Goal: Information Seeking & Learning: Understand process/instructions

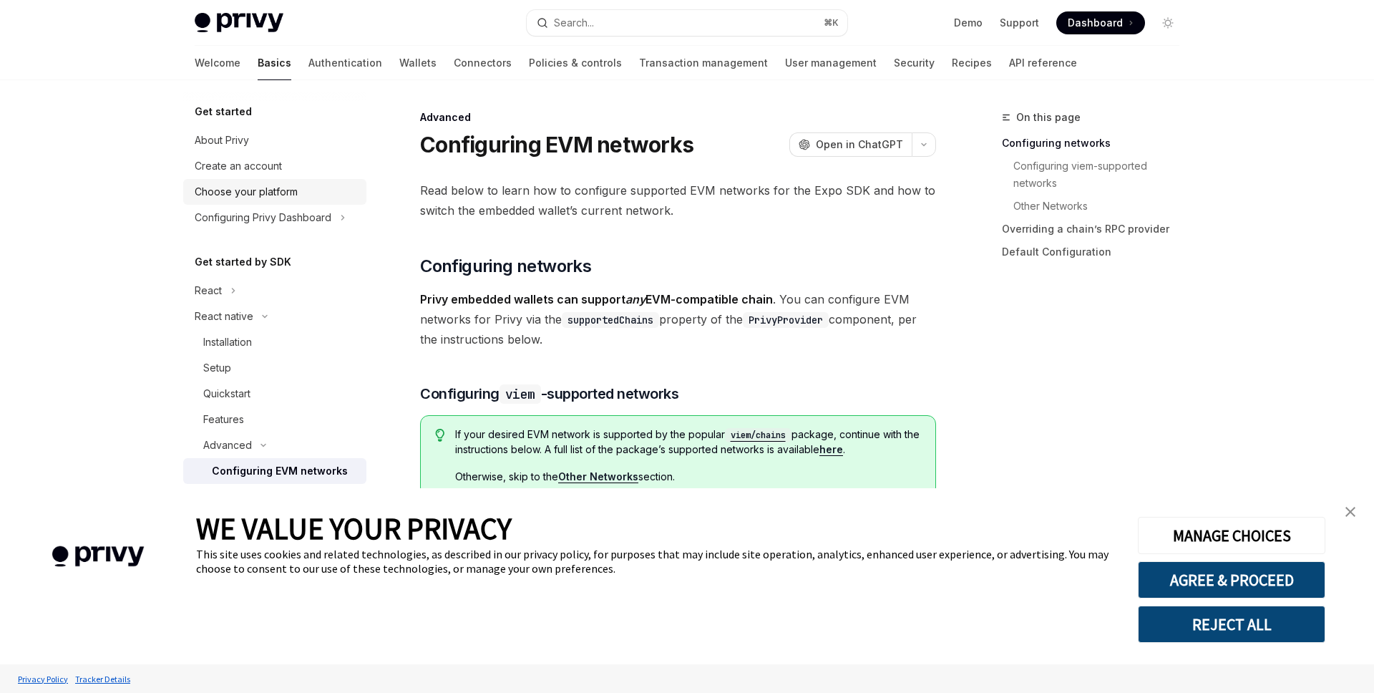
click at [254, 187] on div "Choose your platform" at bounding box center [246, 191] width 103 height 17
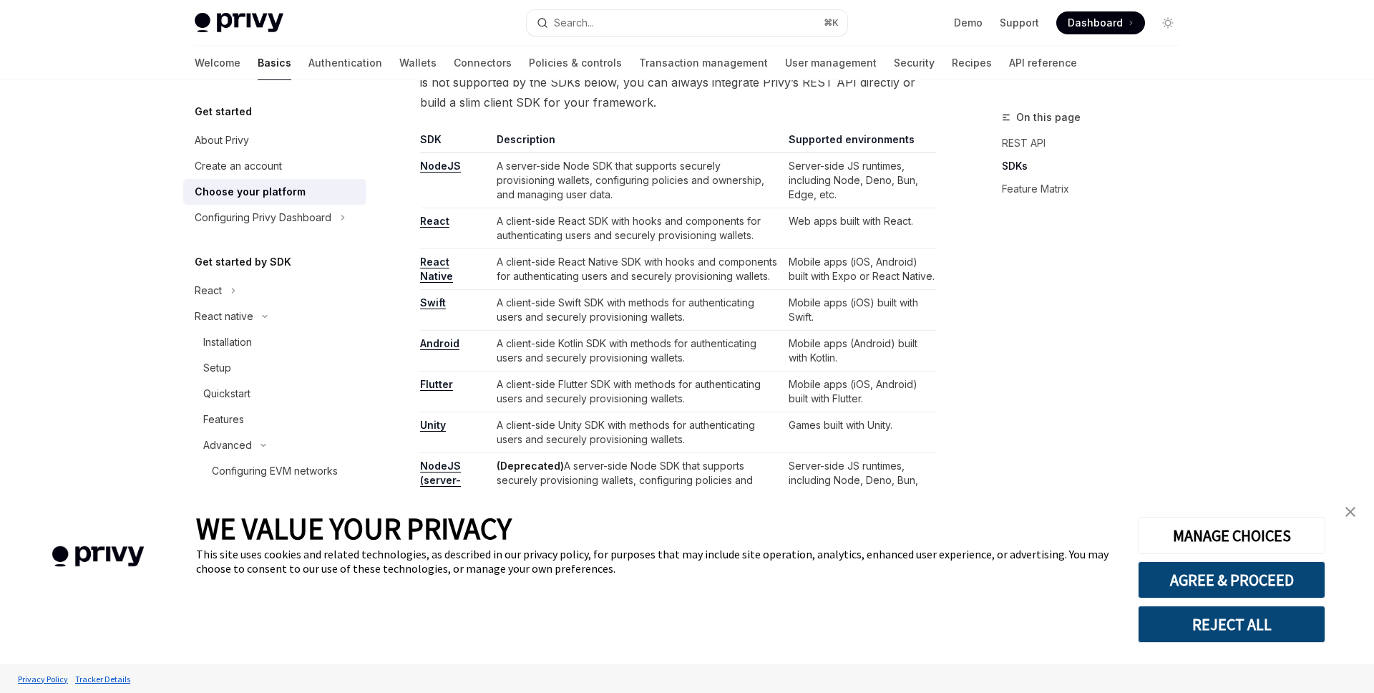
scroll to position [889, 0]
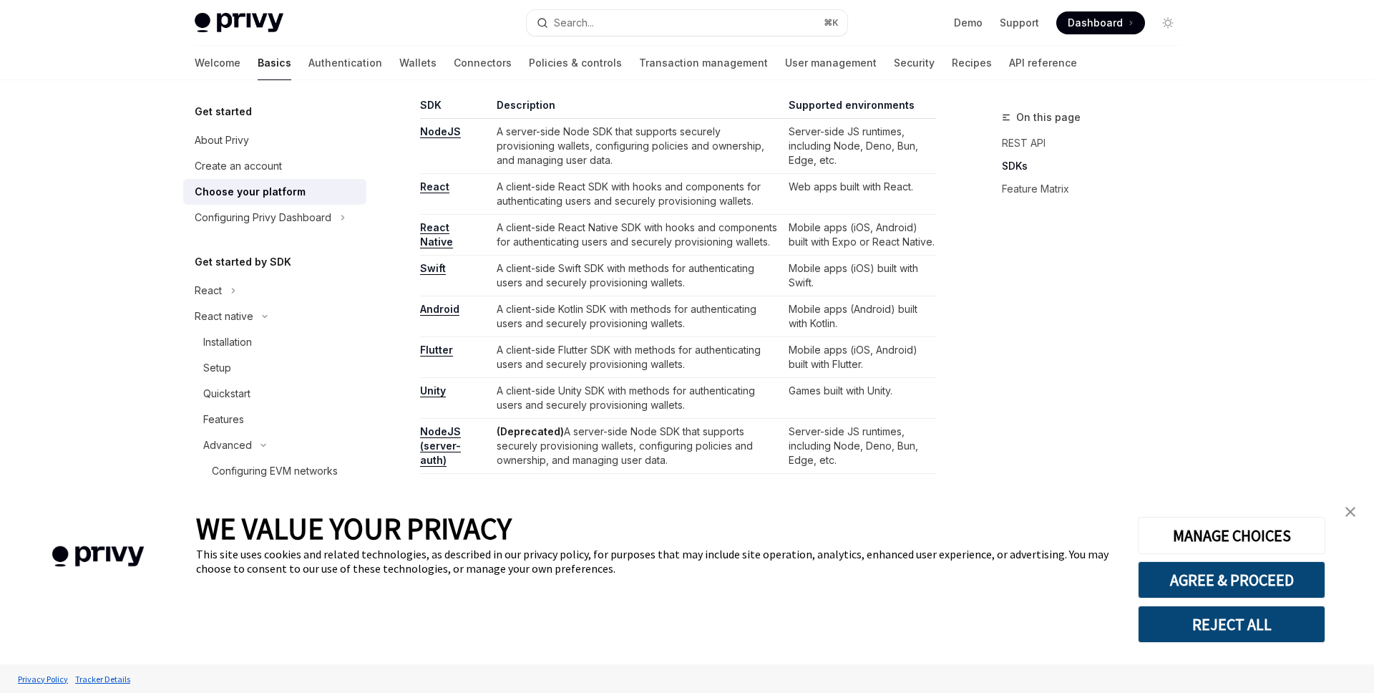
click at [435, 185] on link "React" at bounding box center [434, 186] width 29 height 13
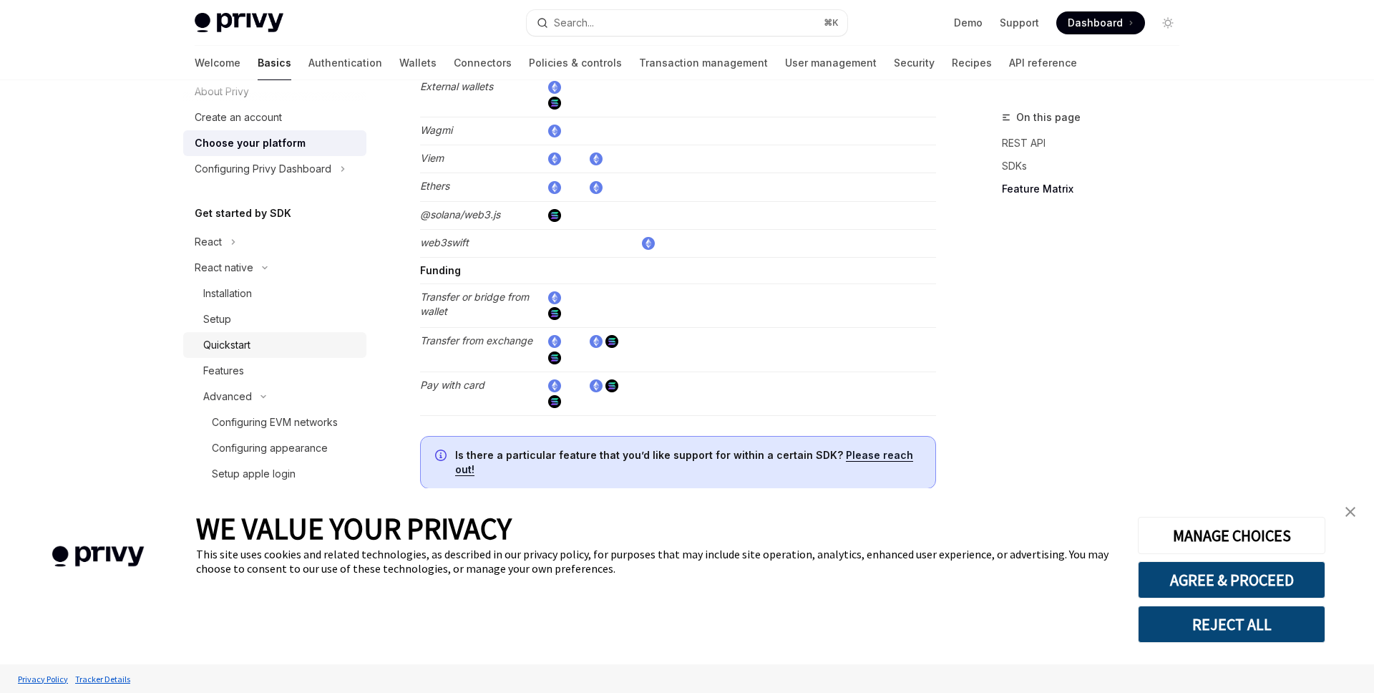
scroll to position [94, 0]
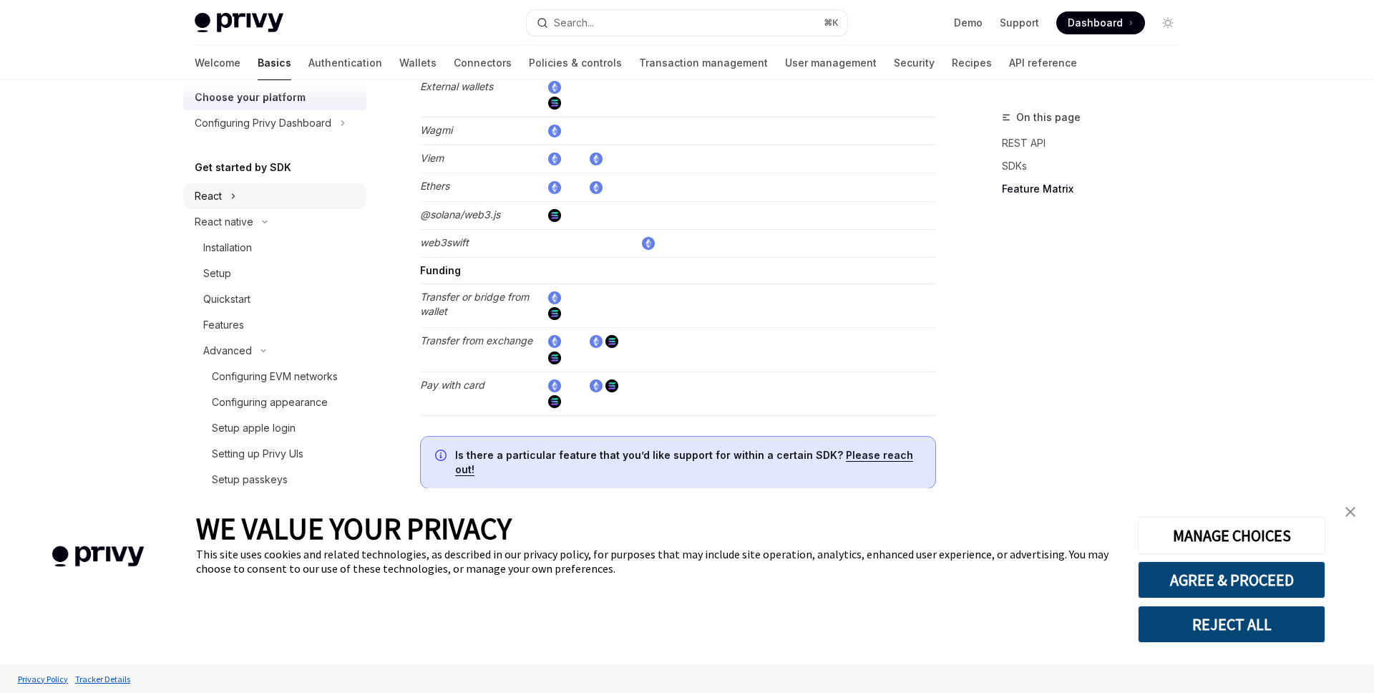
click at [217, 201] on div "React" at bounding box center [208, 195] width 27 height 17
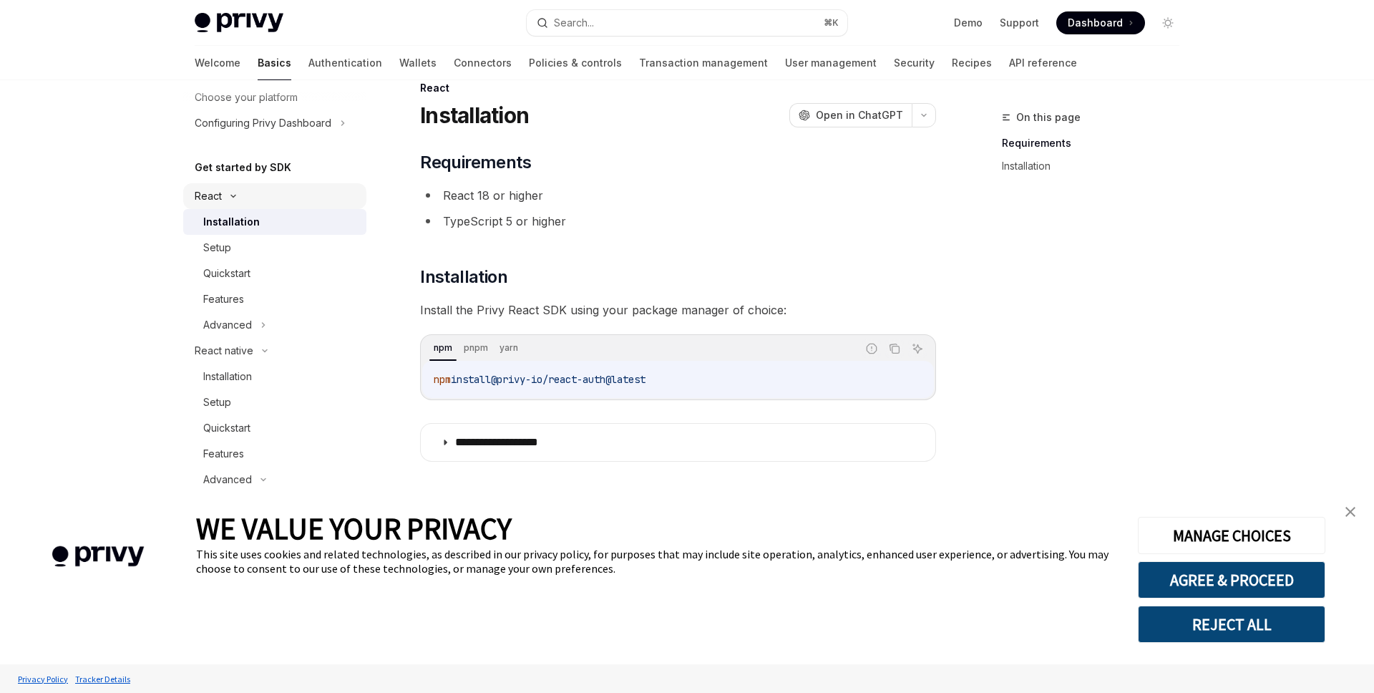
scroll to position [29, 0]
click at [899, 356] on button "Copy the contents from the code block" at bounding box center [894, 348] width 19 height 19
click at [267, 248] on div "Setup" at bounding box center [280, 247] width 155 height 17
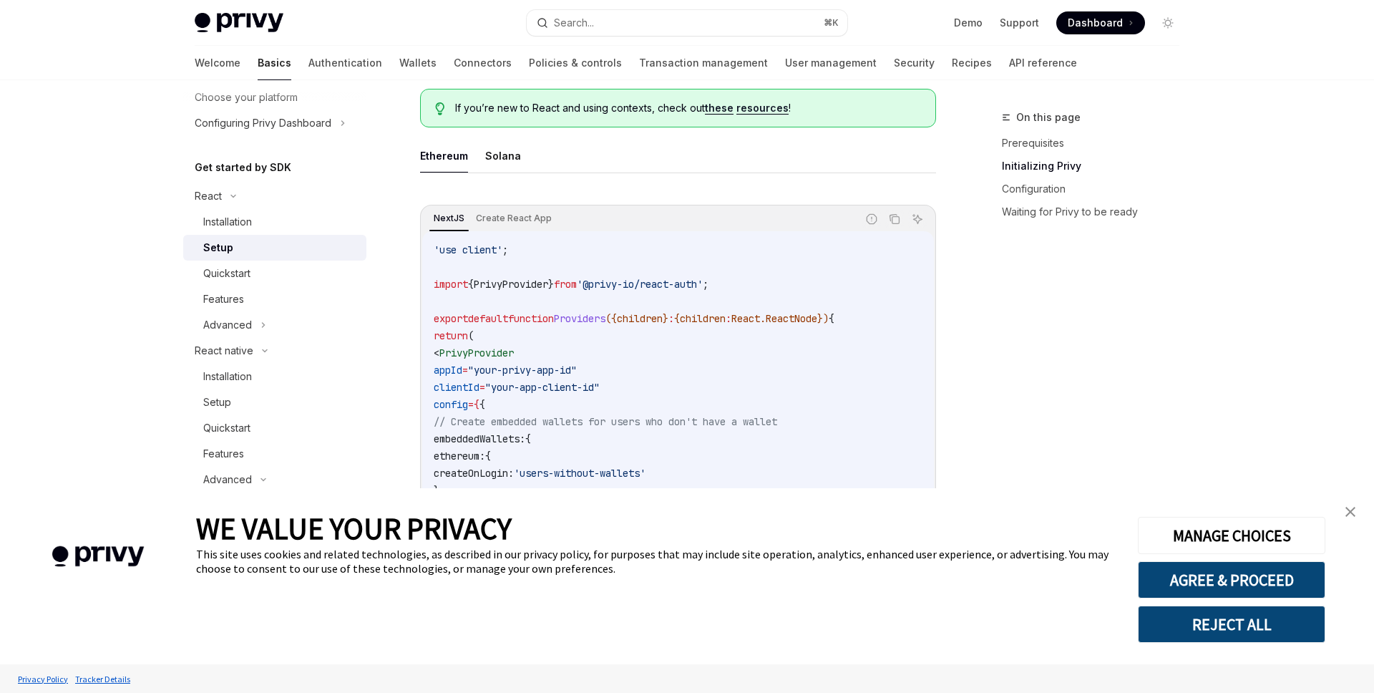
scroll to position [377, 0]
drag, startPoint x: 484, startPoint y: 250, endPoint x: 555, endPoint y: 326, distance: 103.3
click at [555, 326] on code "'use client' ; import { PrivyProvider } from '@privy-io/react-auth' ; export de…" at bounding box center [678, 429] width 489 height 378
click at [624, 339] on code "'use client' ; import { PrivyProvider } from '@privy-io/react-auth' ; export de…" at bounding box center [678, 429] width 489 height 378
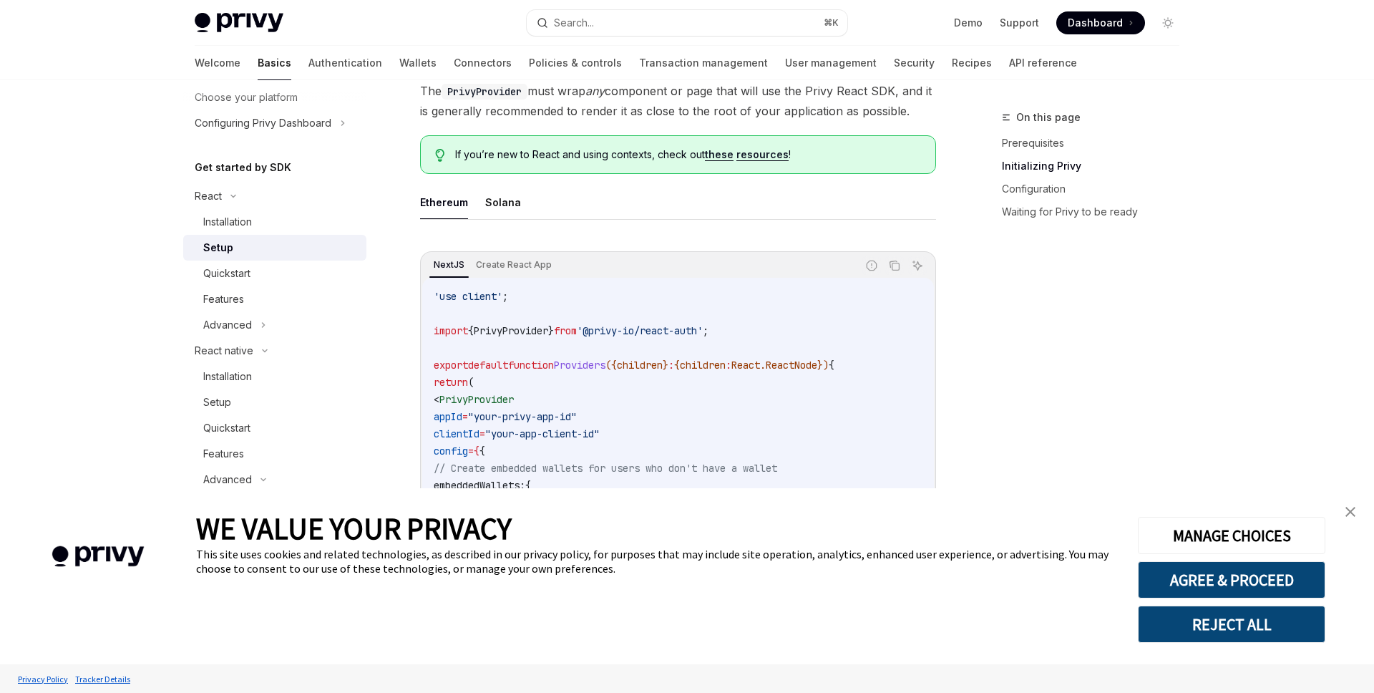
scroll to position [357, 0]
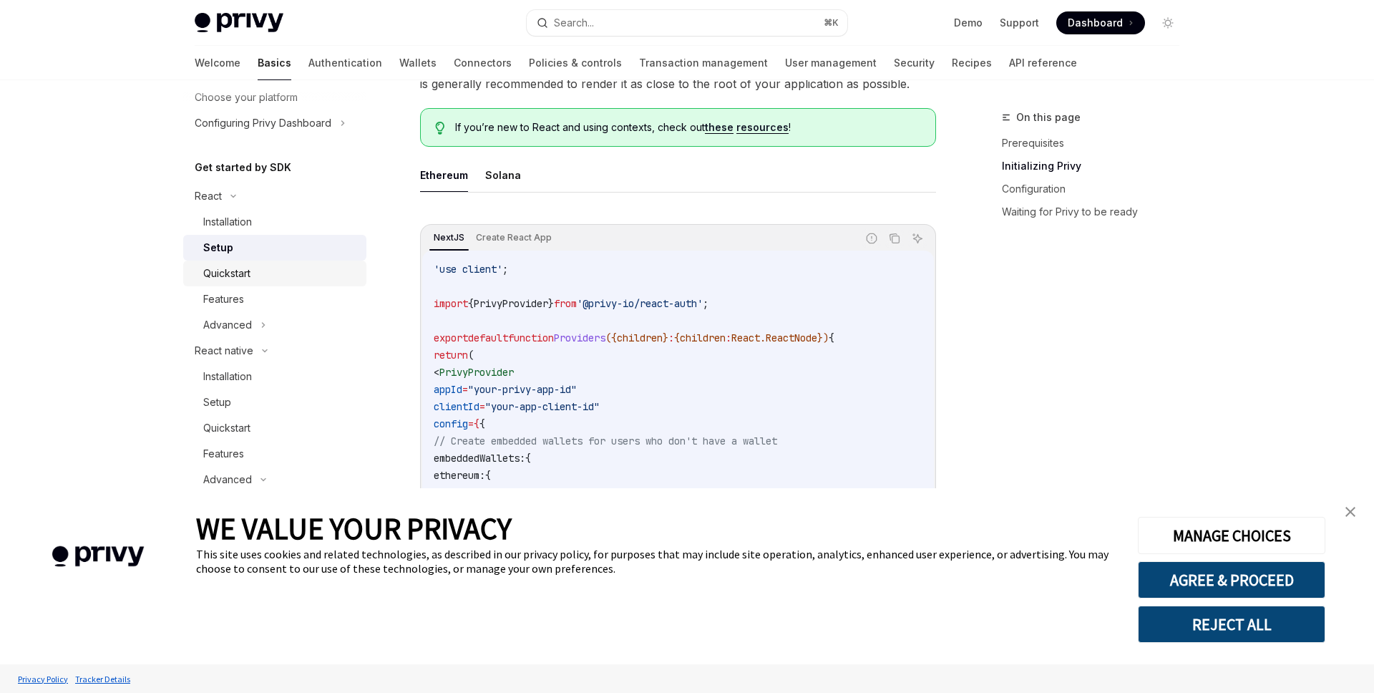
click at [233, 275] on div "Quickstart" at bounding box center [226, 273] width 47 height 17
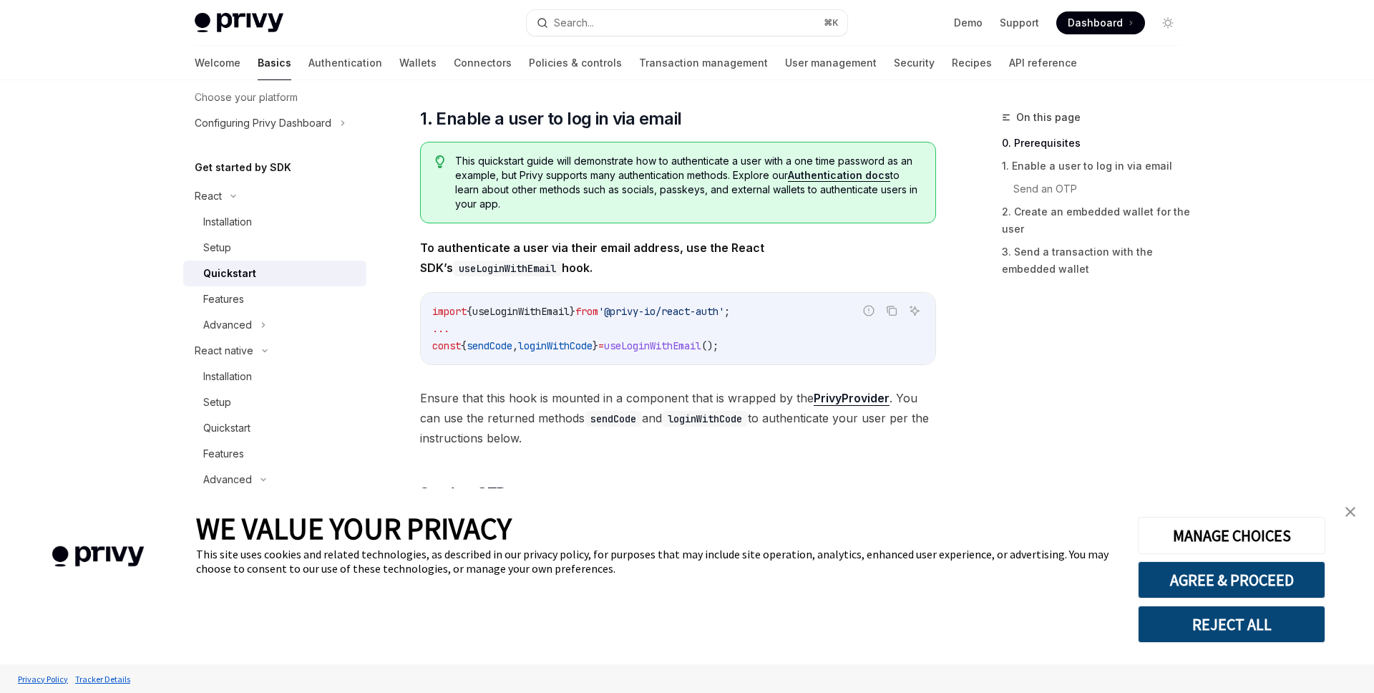
scroll to position [216, 0]
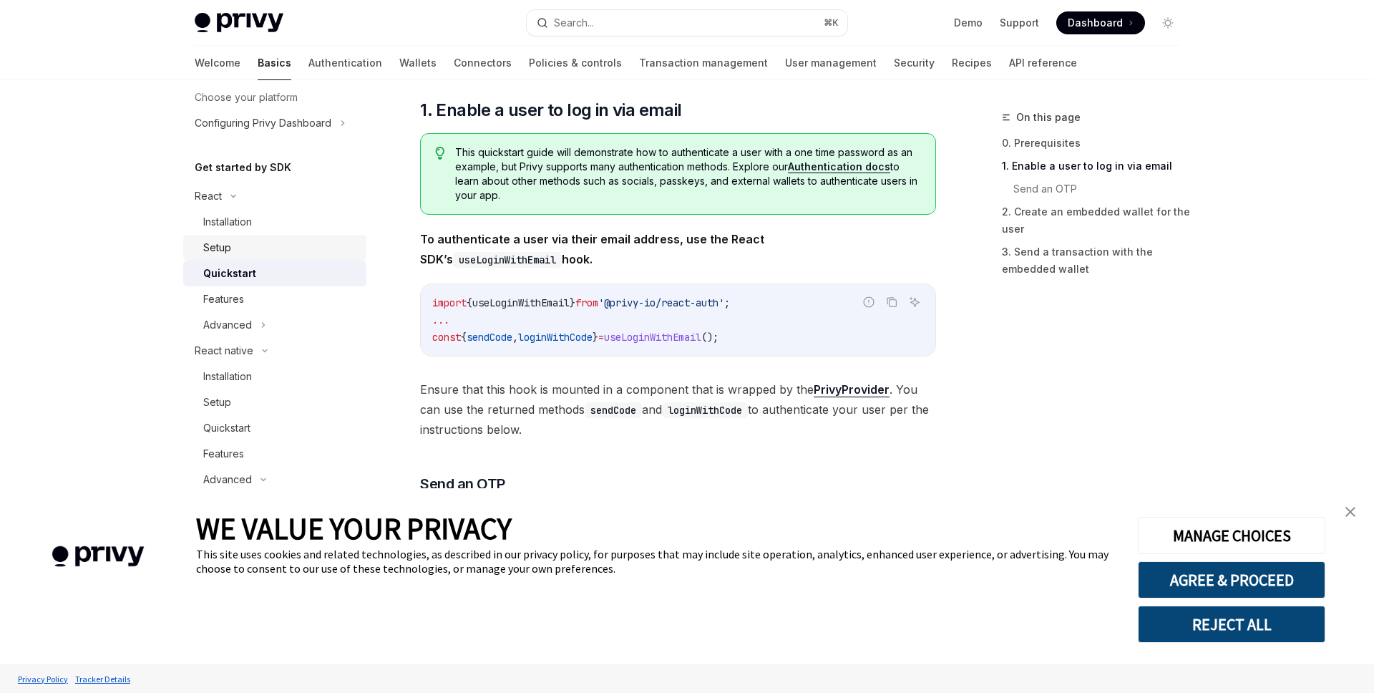
click at [256, 248] on div "Setup" at bounding box center [280, 247] width 155 height 17
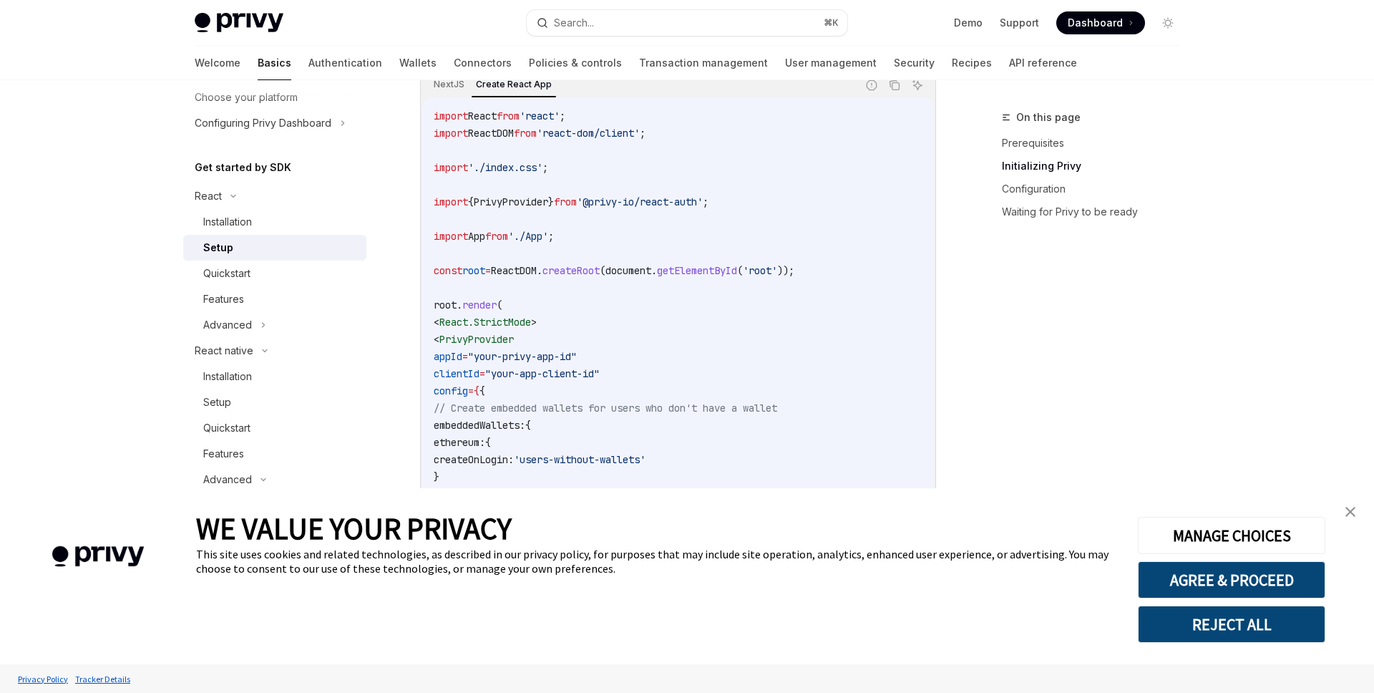
scroll to position [520, 0]
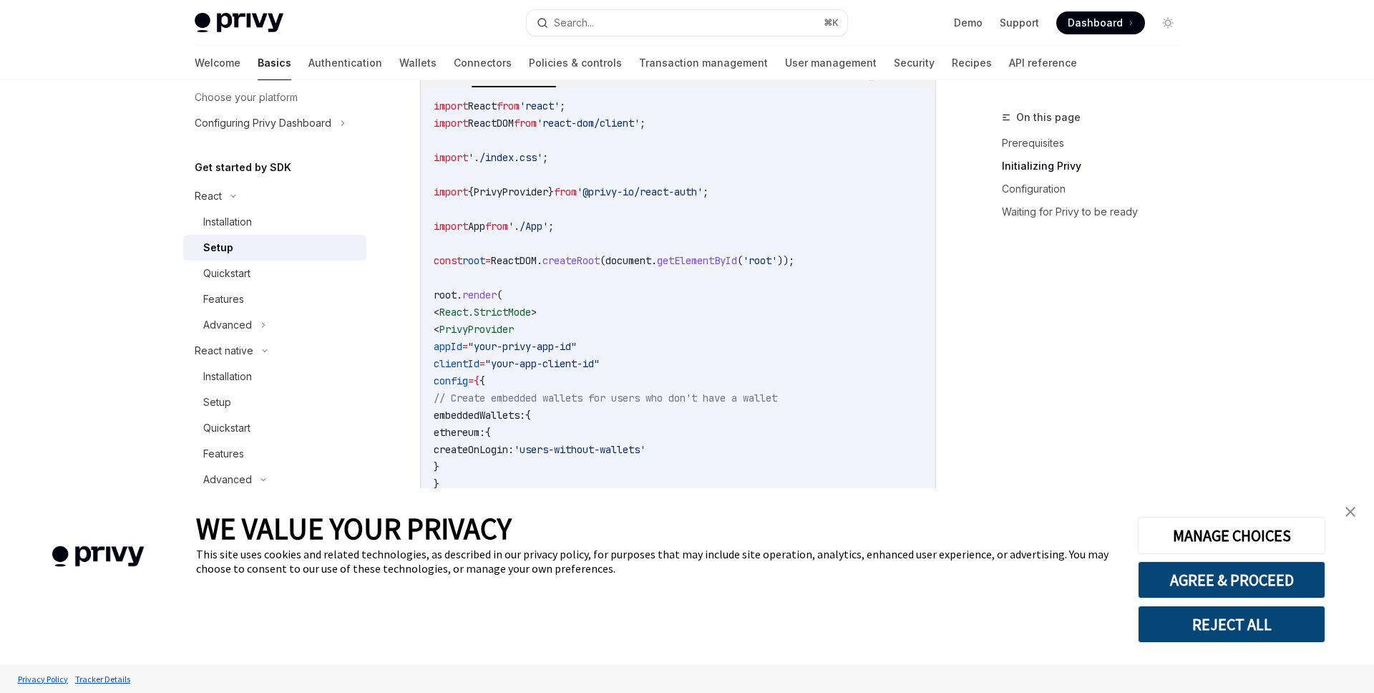
drag, startPoint x: 456, startPoint y: 331, endPoint x: 560, endPoint y: 383, distance: 116.8
click at [560, 383] on code "import React from 'react' ; import ReactDOM from 'react-dom/client' ; import '.…" at bounding box center [678, 346] width 489 height 498
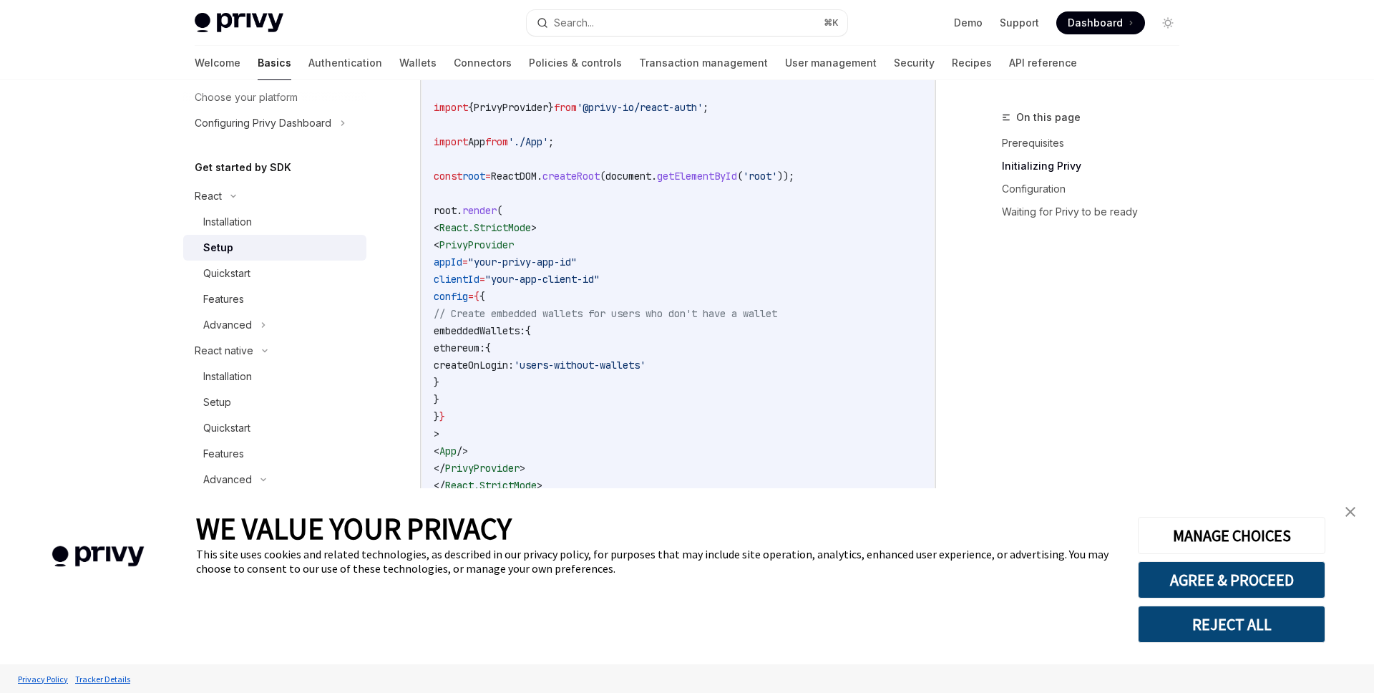
scroll to position [607, 0]
click at [484, 430] on code "import React from 'react' ; import ReactDOM from 'react-dom/client' ; import '.…" at bounding box center [678, 259] width 489 height 498
copy code "< PrivyProvider appId = "your-privy-app-id" clientId = "your-app-client-id" con…"
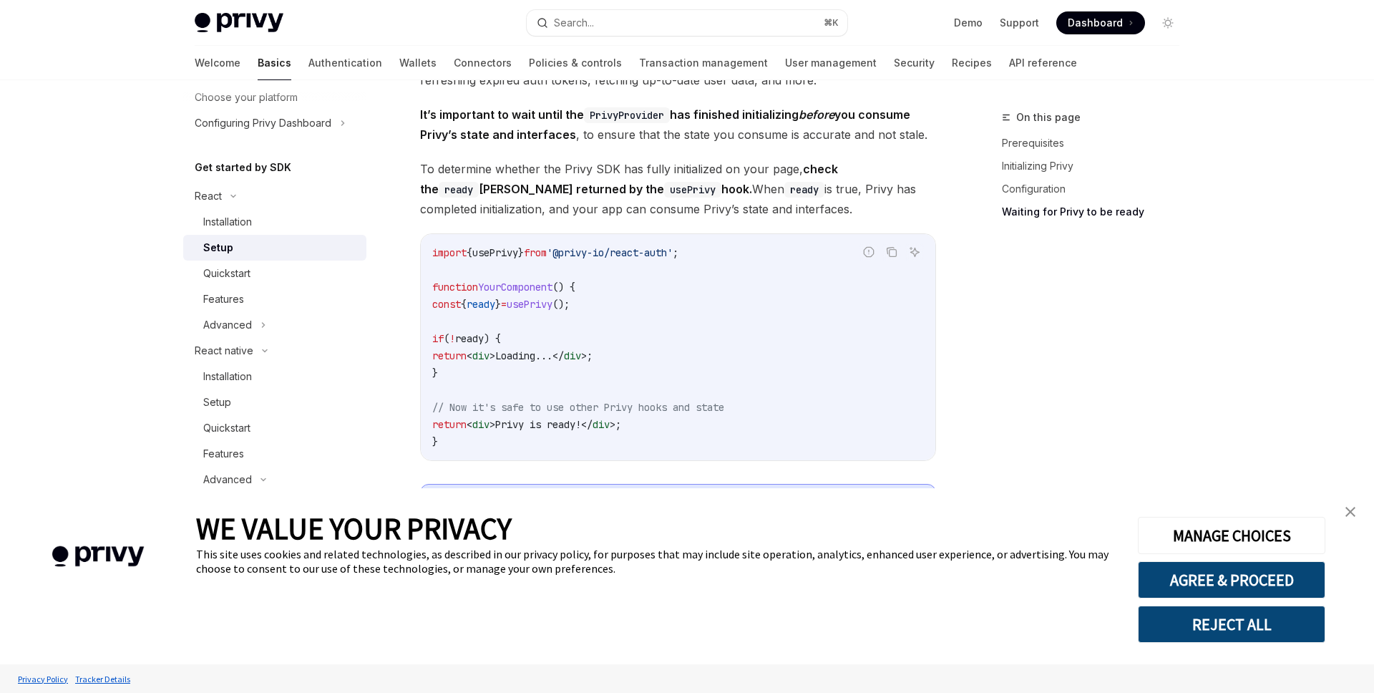
scroll to position [1589, 0]
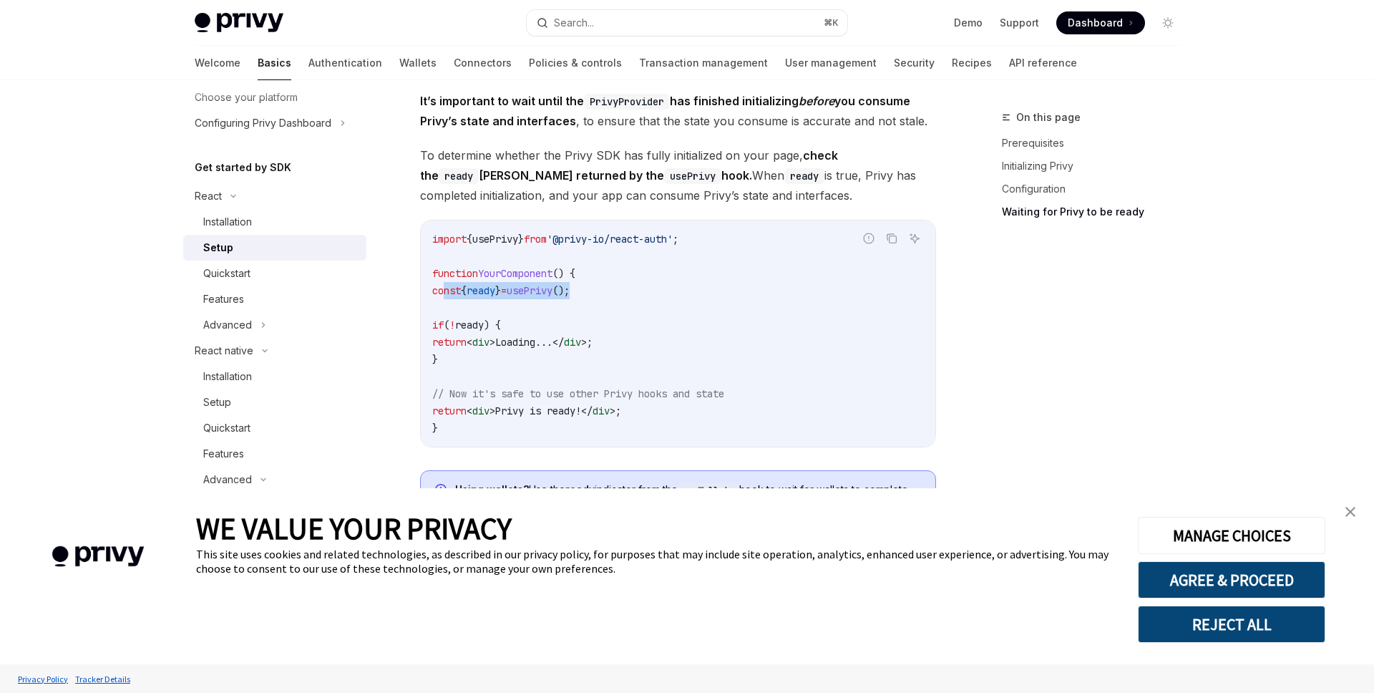
drag, startPoint x: 444, startPoint y: 289, endPoint x: 650, endPoint y: 296, distance: 206.2
click at [650, 297] on code "import { usePrivy } from '@privy-io/react-auth' ; function YourComponent () { c…" at bounding box center [678, 333] width 492 height 206
copy span "const { ready } = usePrivy ();"
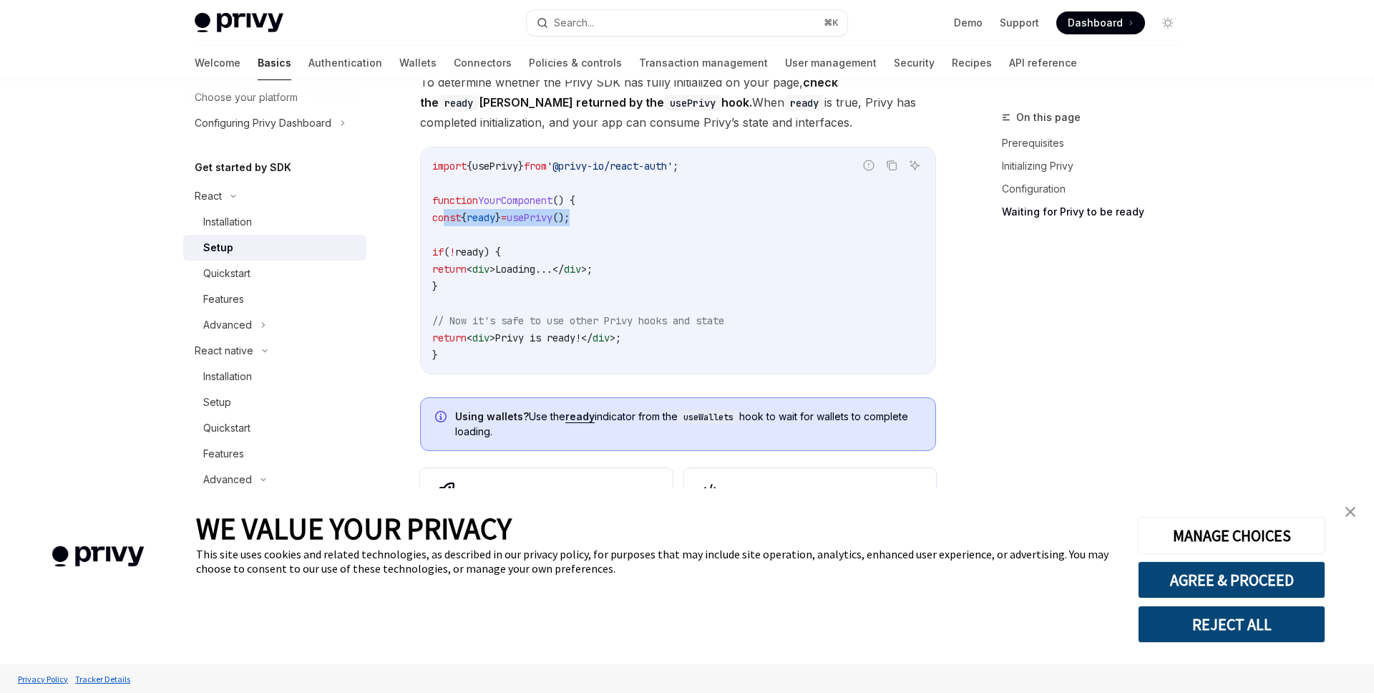
scroll to position [1664, 0]
drag, startPoint x: 440, startPoint y: 248, endPoint x: 479, endPoint y: 279, distance: 49.8
click at [479, 279] on code "import { usePrivy } from '@privy-io/react-auth' ; function YourComponent () { c…" at bounding box center [678, 259] width 492 height 206
click at [522, 291] on code "import { usePrivy } from '@privy-io/react-auth' ; function YourComponent () { c…" at bounding box center [678, 259] width 492 height 206
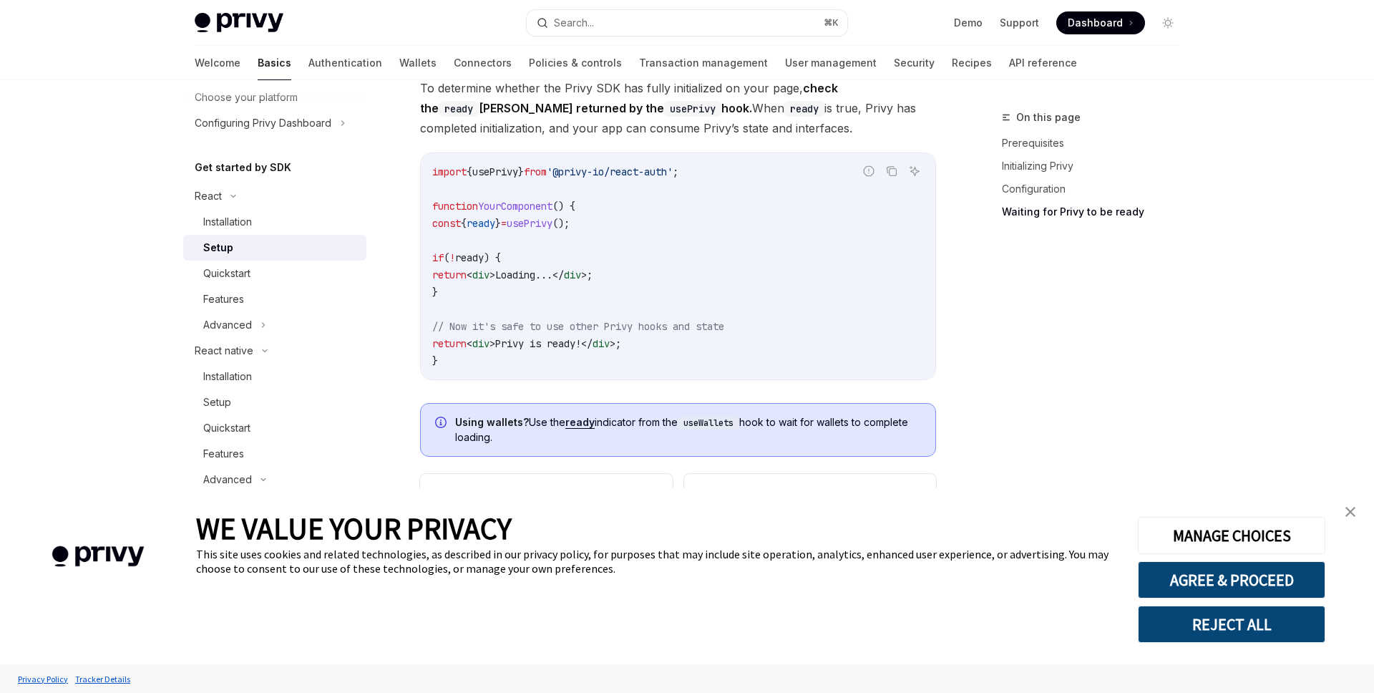
scroll to position [1656, 0]
click at [444, 259] on span "if" at bounding box center [437, 258] width 11 height 13
drag, startPoint x: 444, startPoint y: 259, endPoint x: 484, endPoint y: 292, distance: 52.4
click at [484, 292] on code "import { usePrivy } from '@privy-io/react-auth' ; function YourComponent () { c…" at bounding box center [678, 267] width 492 height 206
copy code "if ( ! ready ) { return < div > Loading... </ div > ; }"
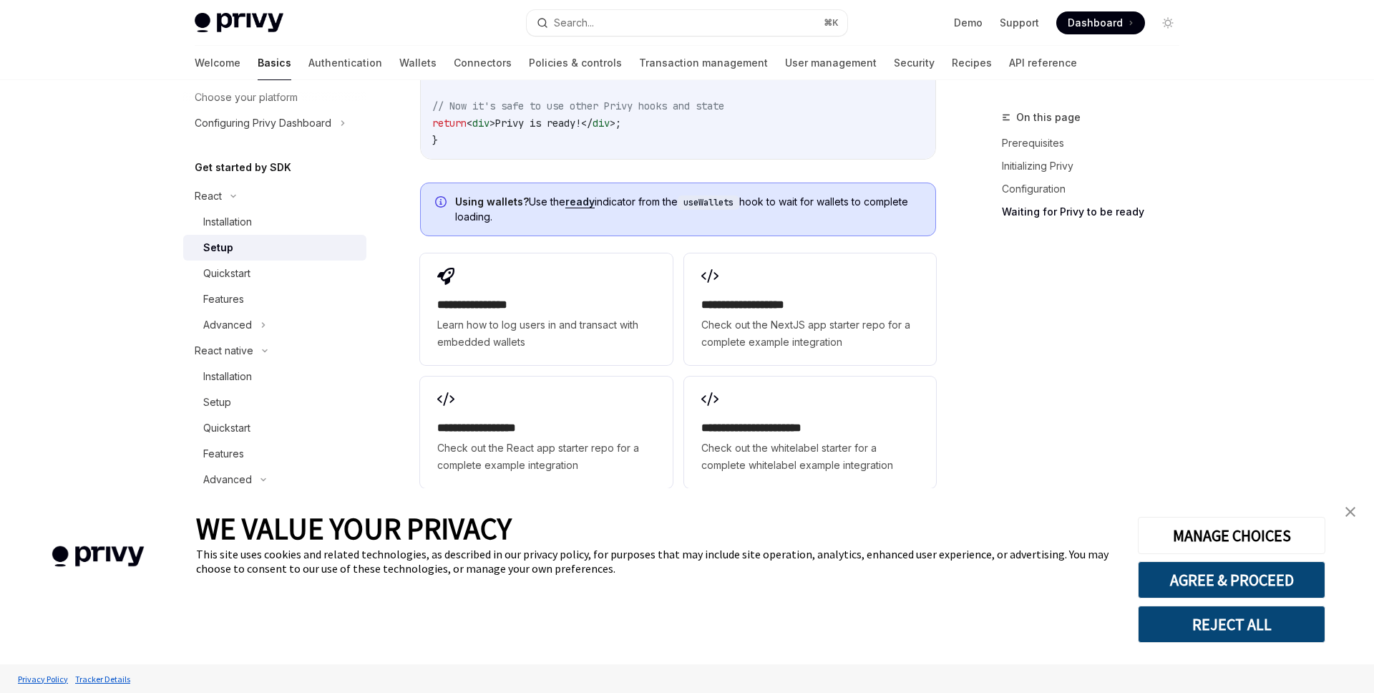
scroll to position [1909, 0]
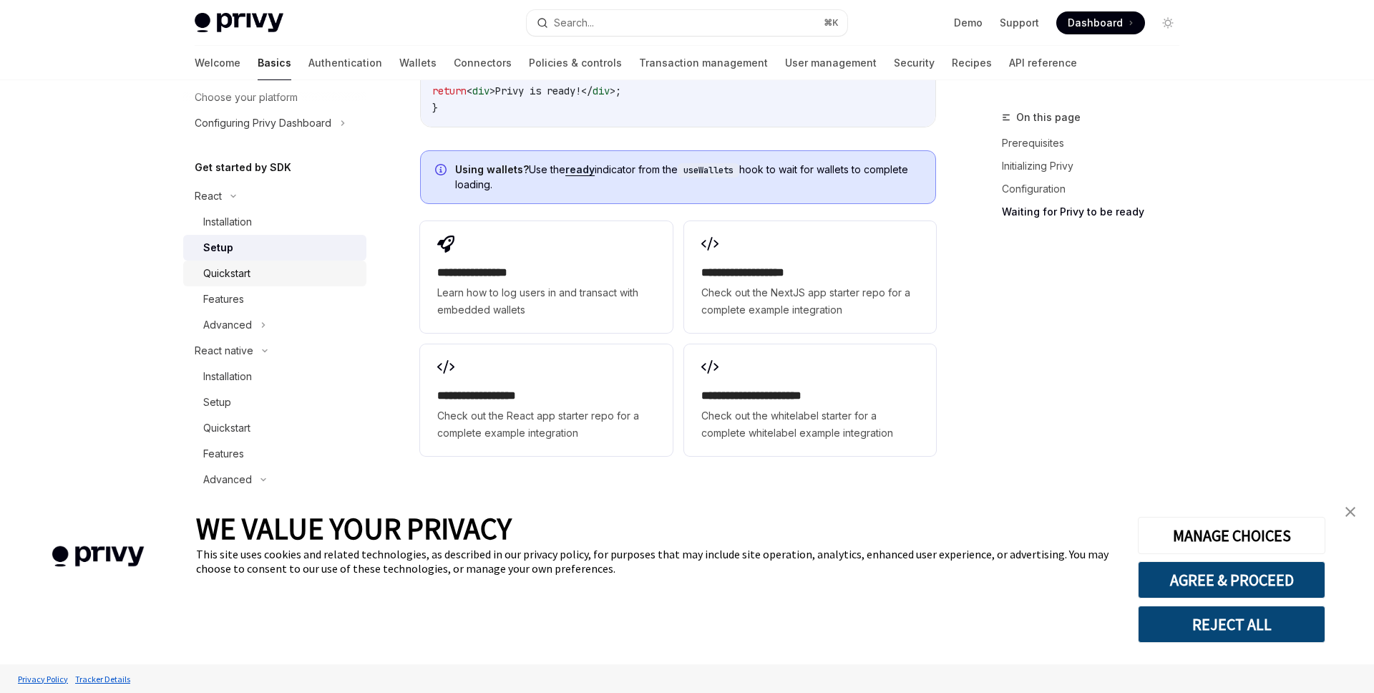
click at [278, 267] on div "Quickstart" at bounding box center [280, 273] width 155 height 17
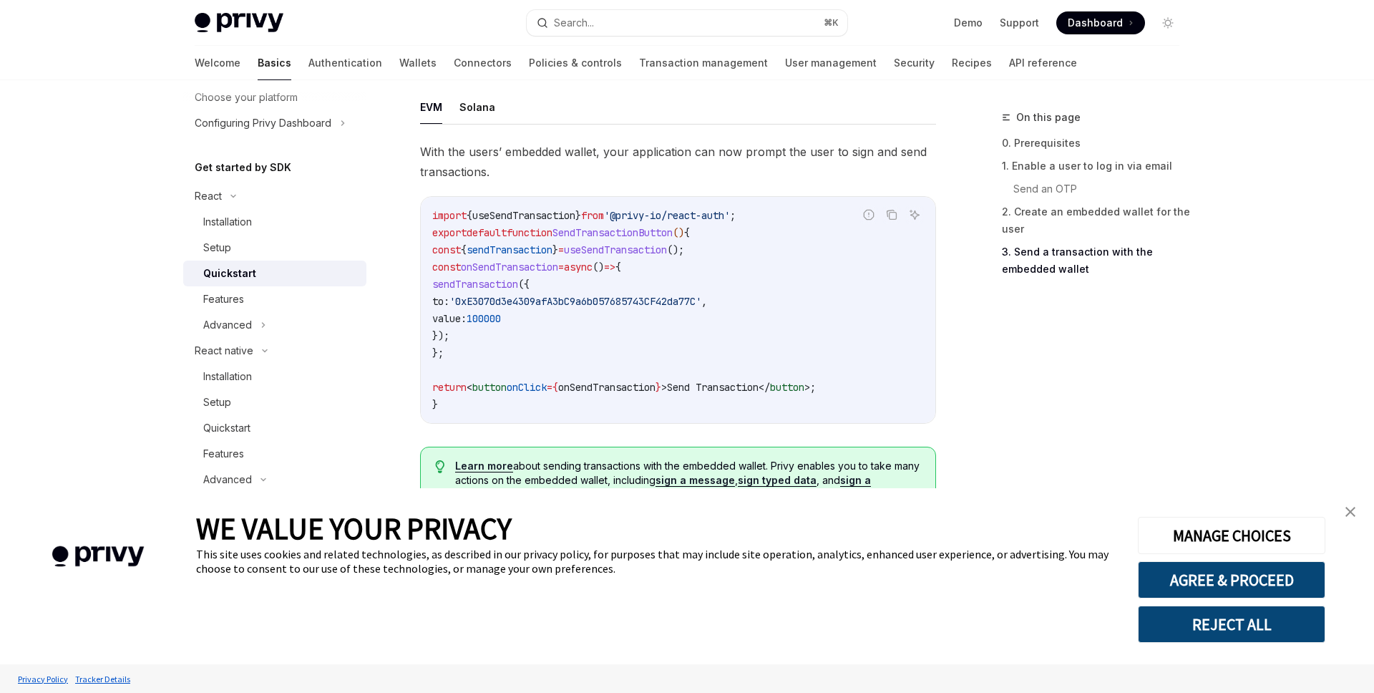
scroll to position [1284, 0]
click at [237, 298] on div "Features" at bounding box center [223, 299] width 41 height 17
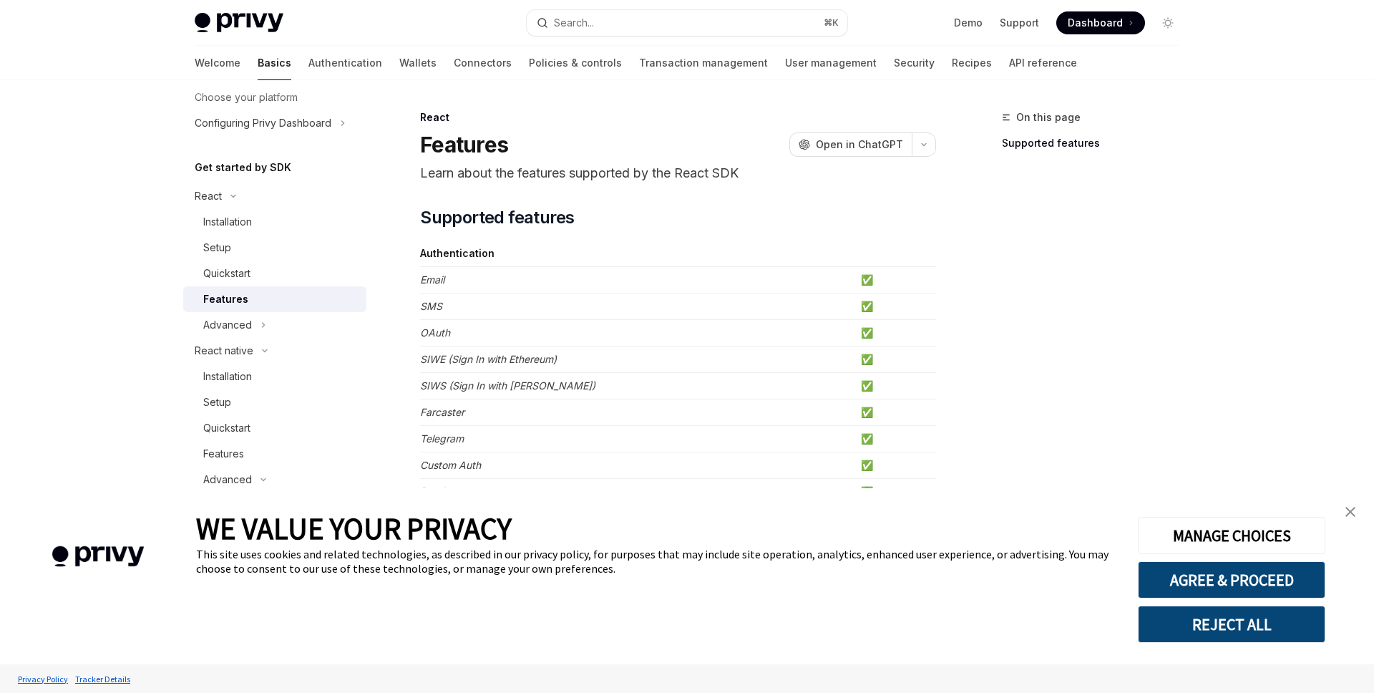
scroll to position [13, 0]
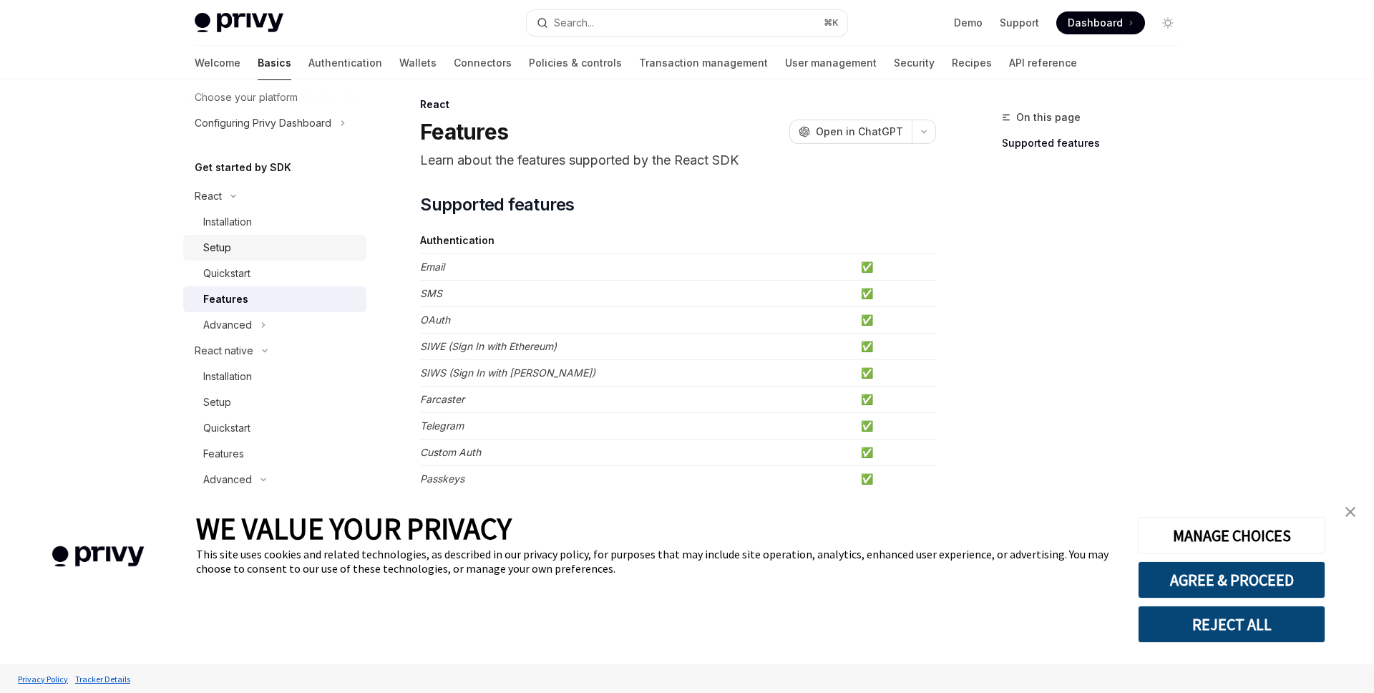
click at [245, 248] on div "Setup" at bounding box center [280, 247] width 155 height 17
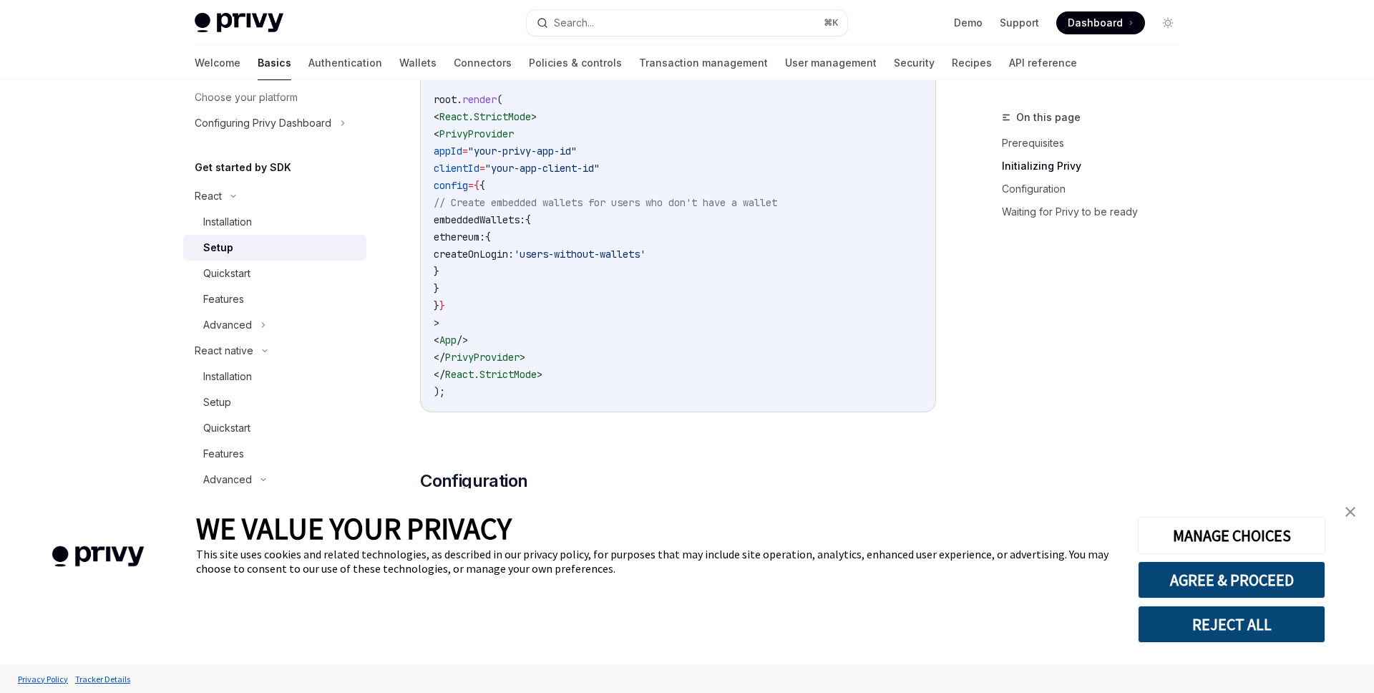
scroll to position [725, 0]
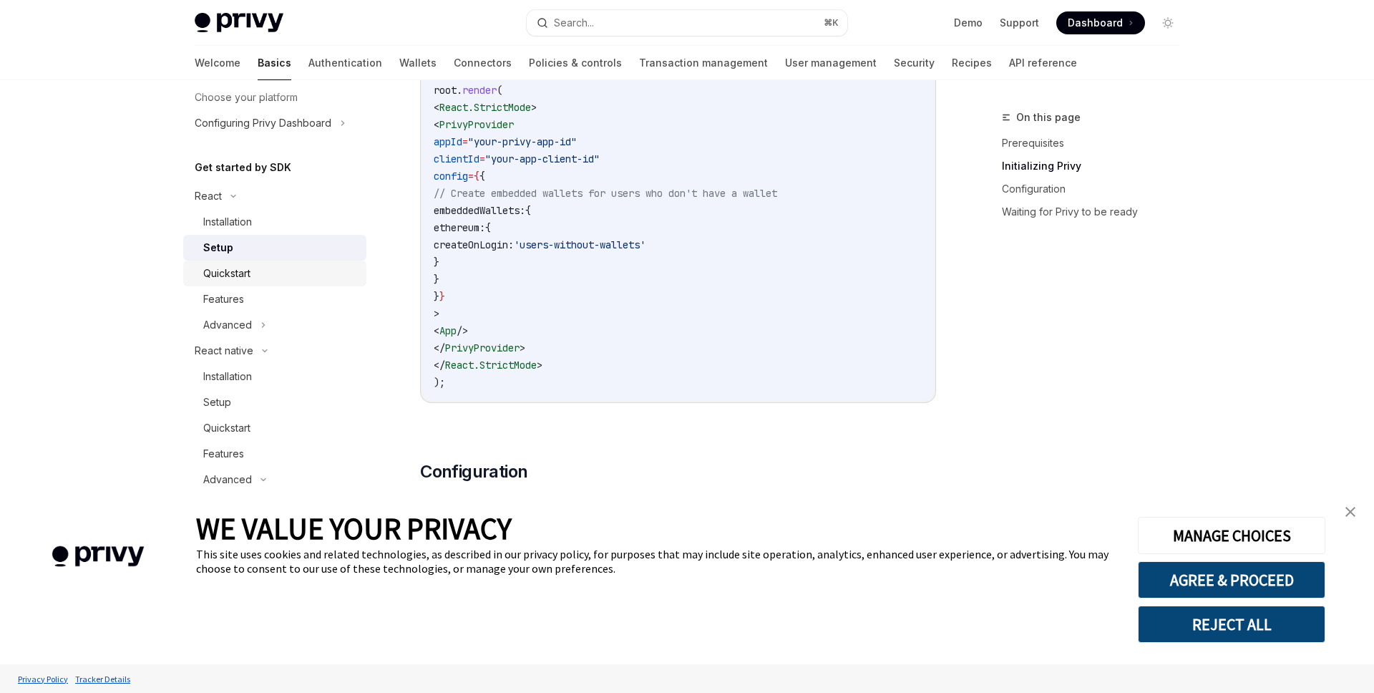
click at [268, 274] on div "Quickstart" at bounding box center [280, 273] width 155 height 17
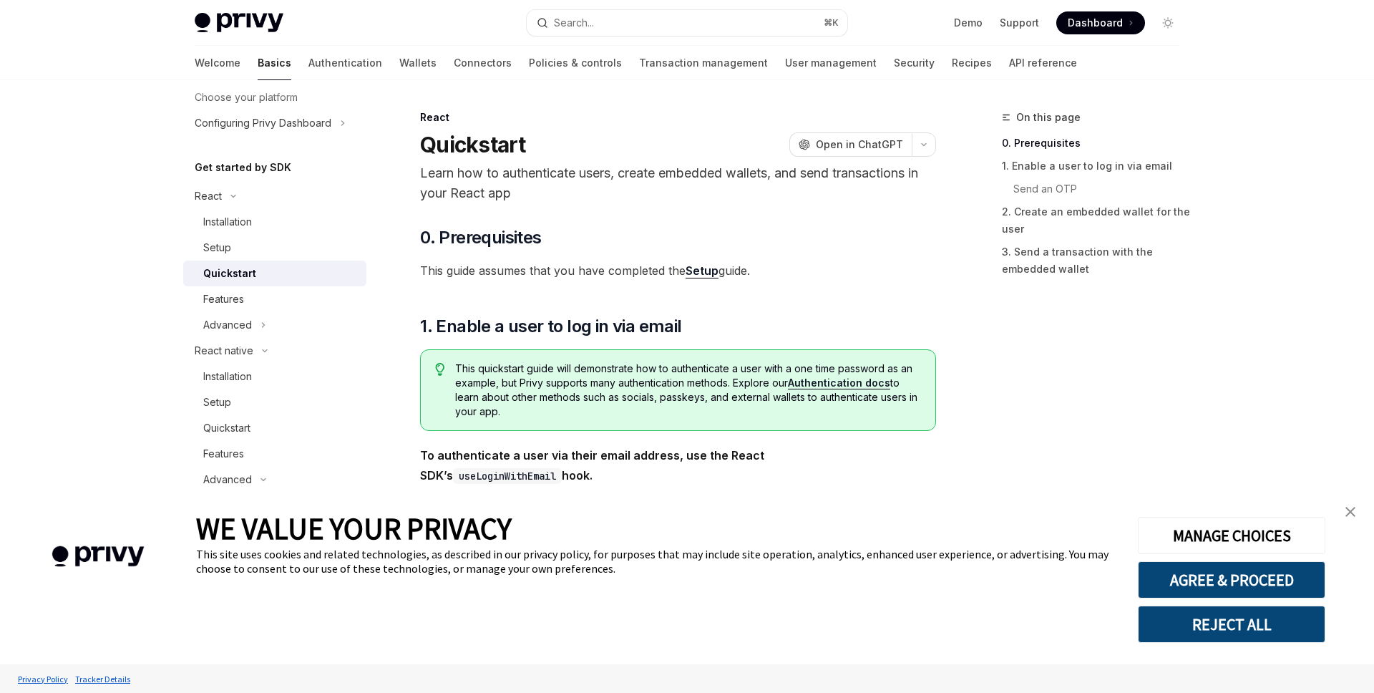
type textarea "*"
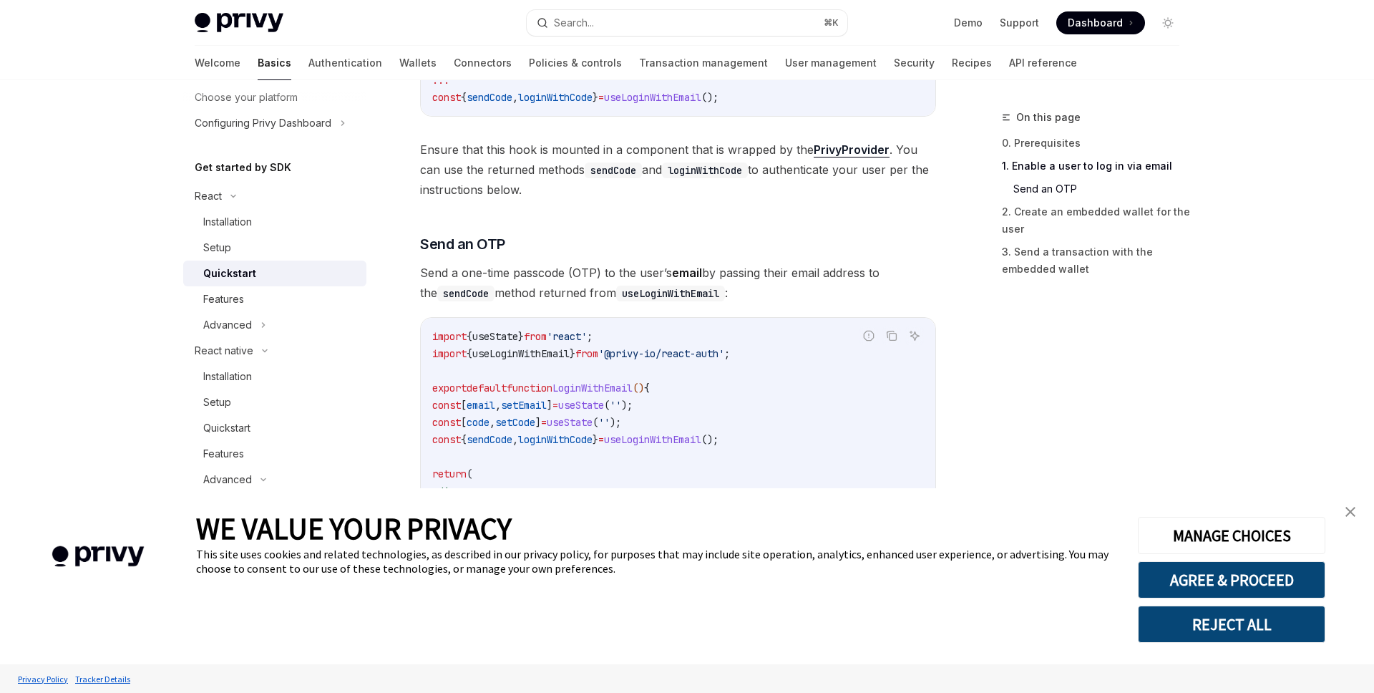
scroll to position [1406, 0]
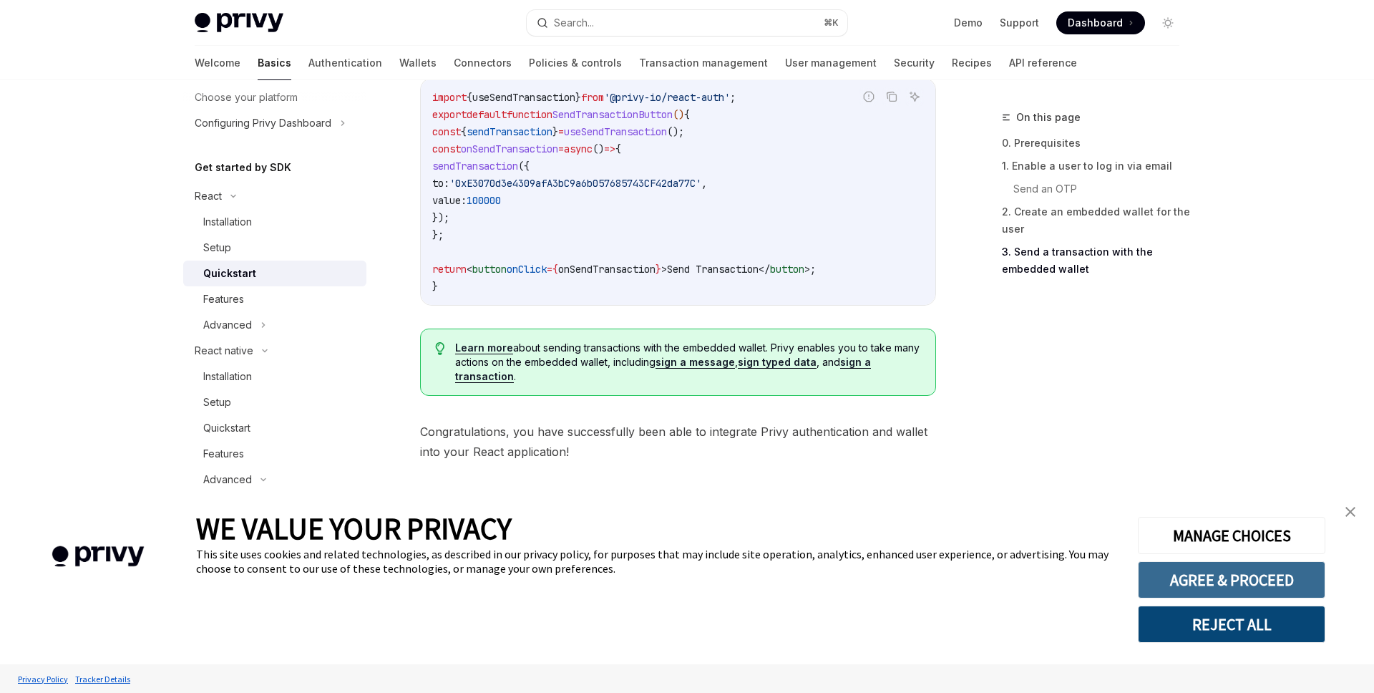
click at [1212, 573] on button "AGREE & PROCEED" at bounding box center [1231, 579] width 187 height 37
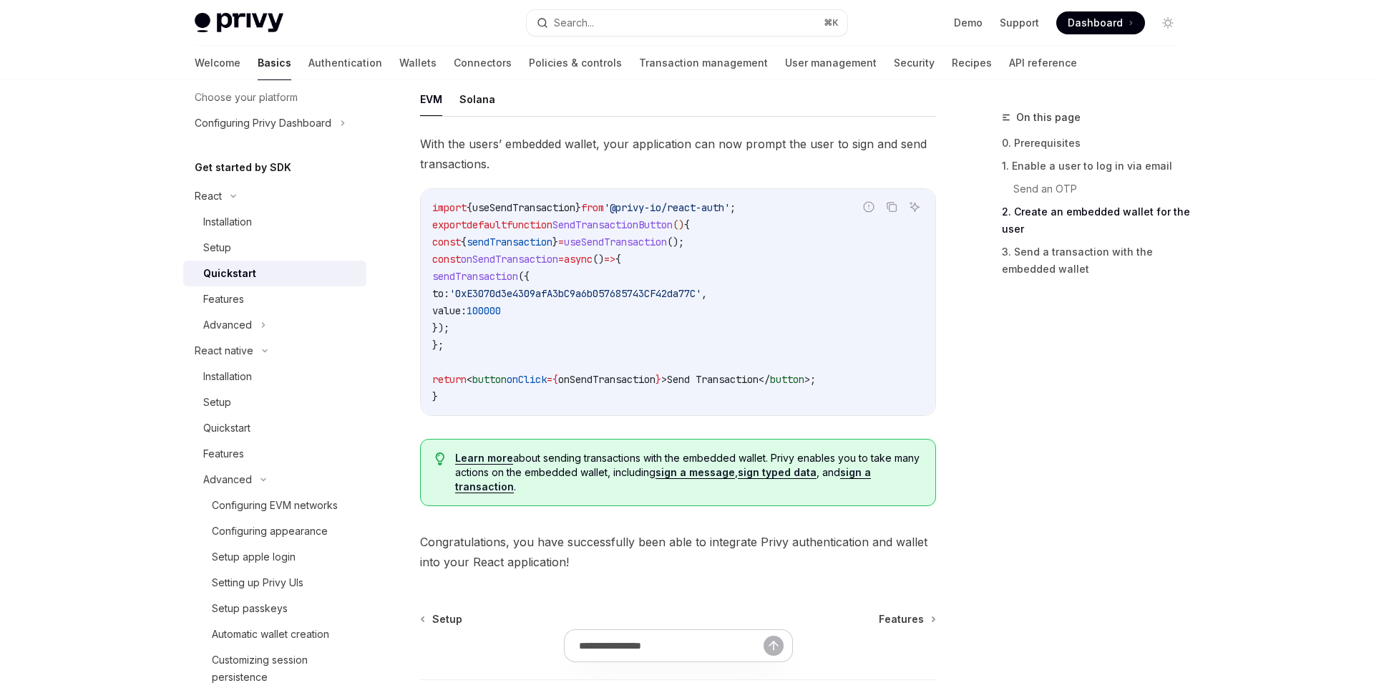
scroll to position [1081, 0]
